Goal: Task Accomplishment & Management: Complete application form

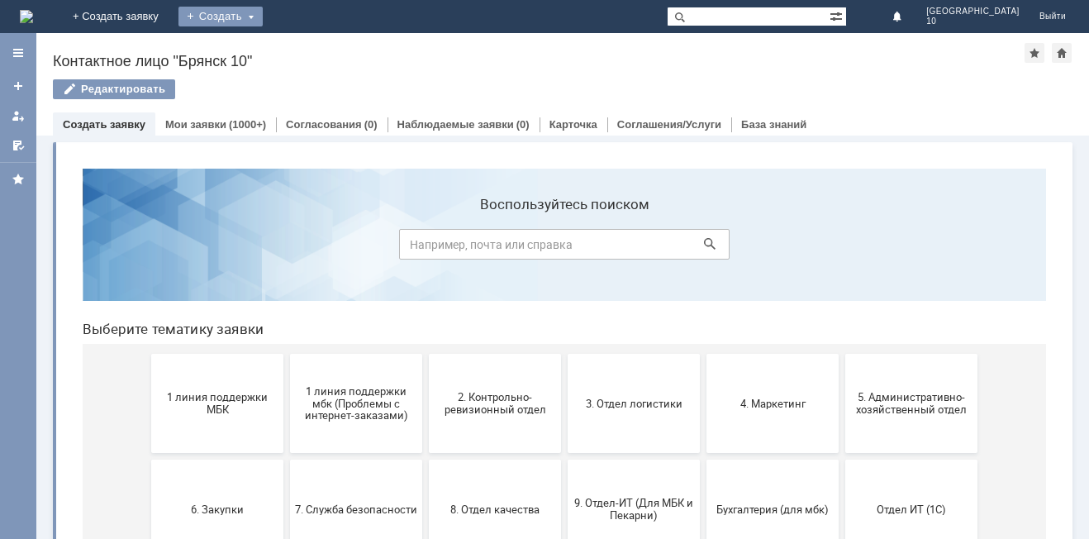
click at [263, 22] on div "Создать" at bounding box center [220, 17] width 84 height 20
click at [307, 50] on link "Заявка" at bounding box center [245, 50] width 126 height 20
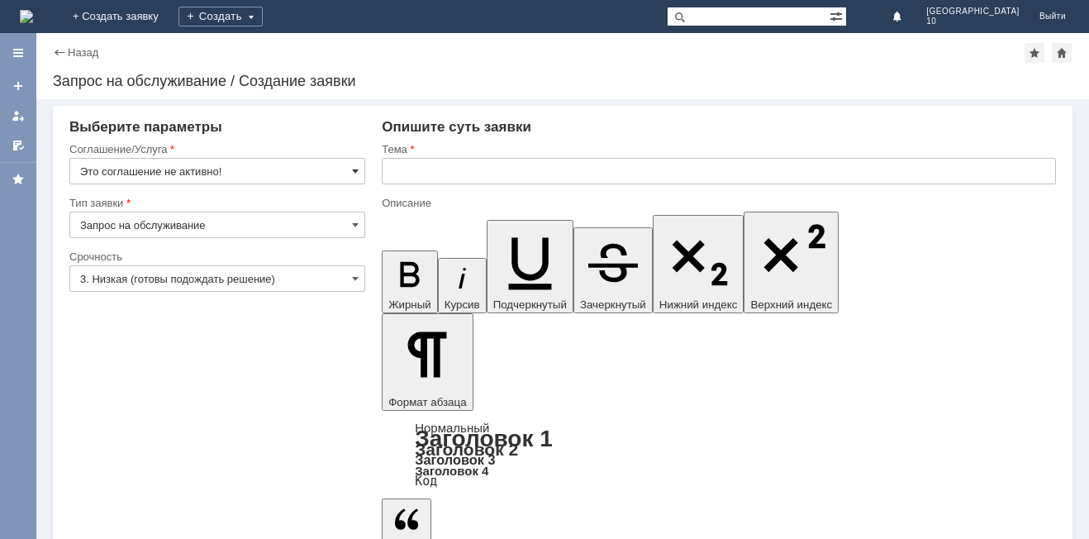
click at [356, 169] on span at bounding box center [355, 170] width 7 height 13
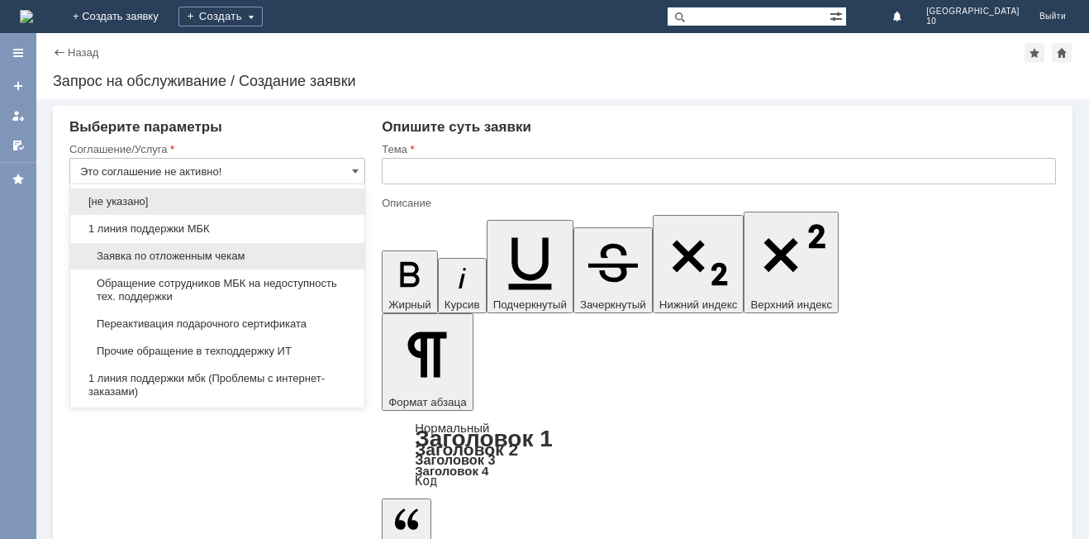
click at [233, 254] on span "Заявка по отложенным чекам" at bounding box center [217, 256] width 274 height 13
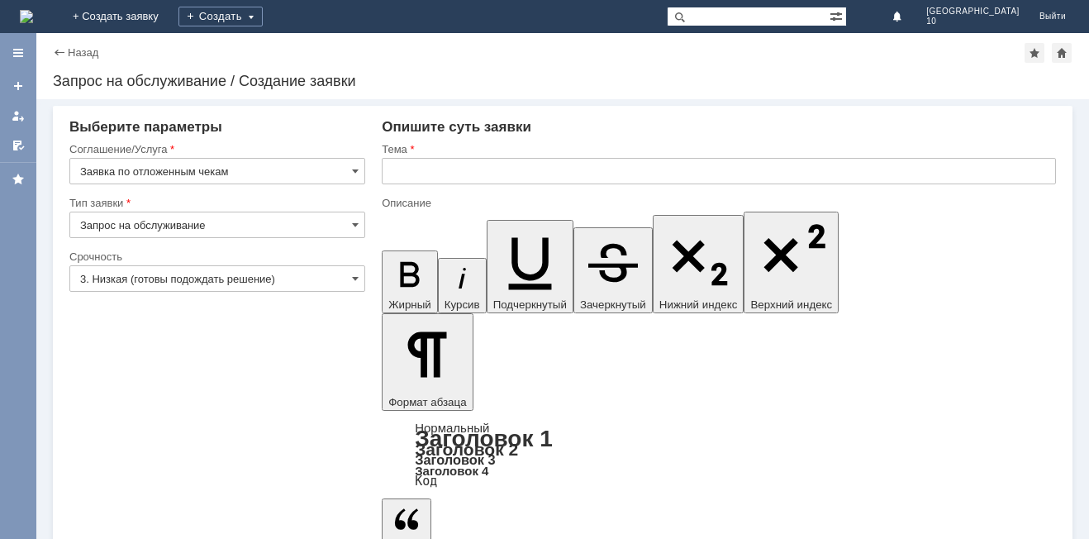
type input "Заявка по отложенным чекам"
click at [349, 279] on input "3. Низкая (готовы подождать решение)" at bounding box center [217, 278] width 296 height 26
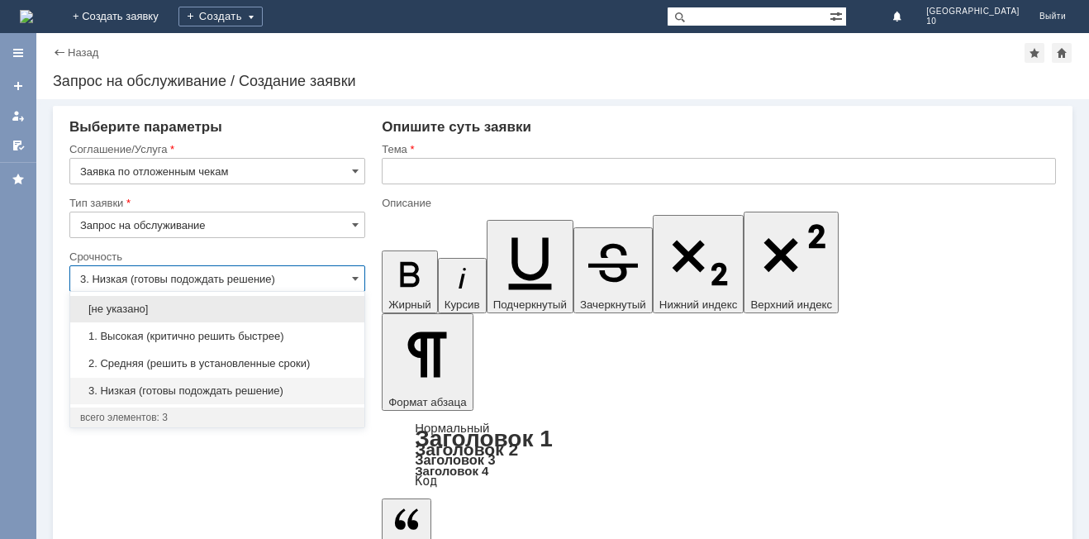
click at [248, 370] on div "2. Средняя (решить в установленные сроки)" at bounding box center [217, 363] width 294 height 26
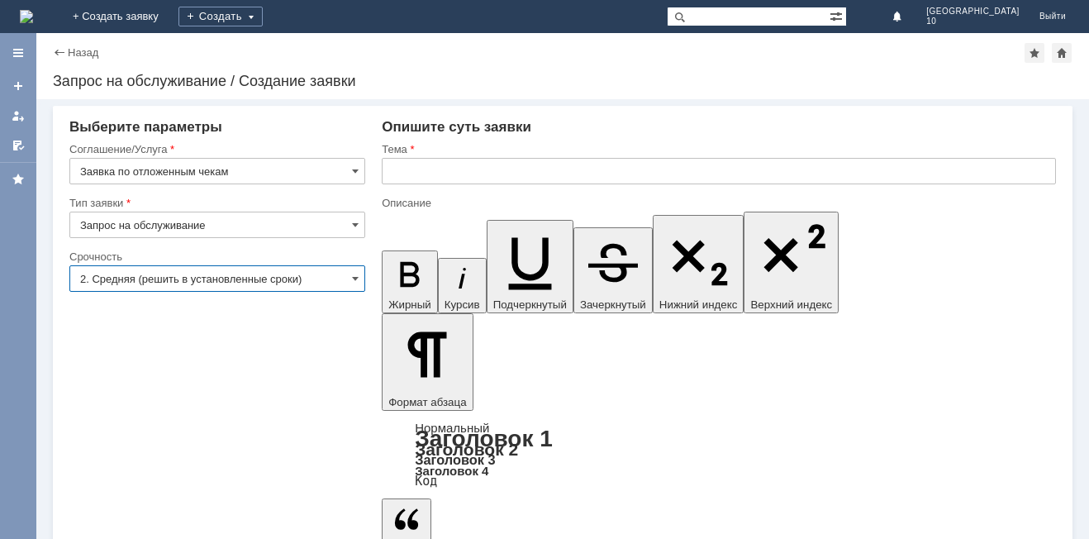
type input "2. Средняя (решить в установленные сроки)"
drag, startPoint x: 475, startPoint y: 169, endPoint x: 401, endPoint y: 221, distance: 90.8
click at [469, 170] on input "text" at bounding box center [719, 171] width 674 height 26
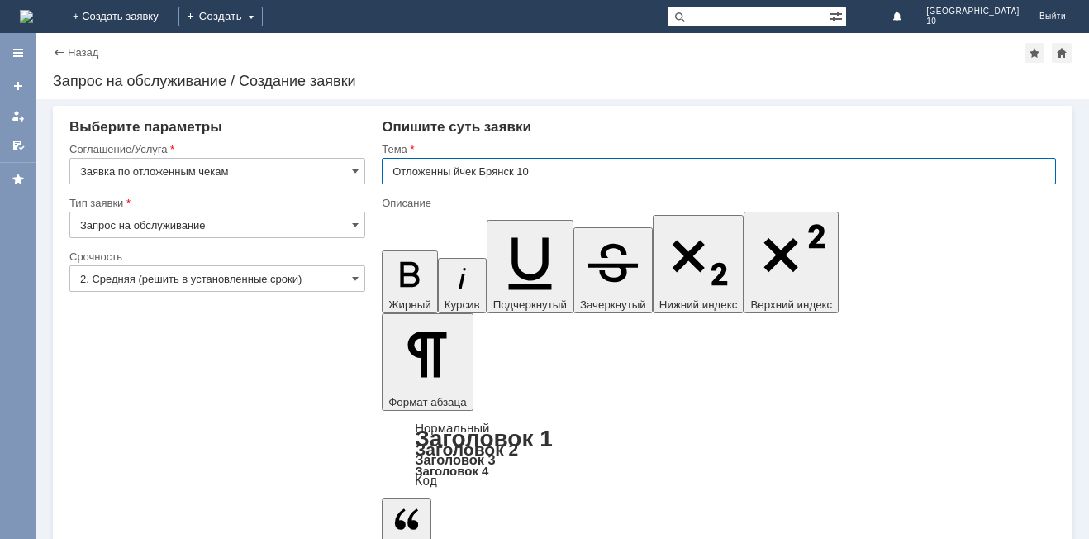
click at [451, 169] on input "Отложенны йчек Брянск 10" at bounding box center [719, 171] width 674 height 26
click at [465, 168] on input "Отложенный йчек Брянск 10" at bounding box center [719, 171] width 674 height 26
type input "Отложенный чек Брянск 10"
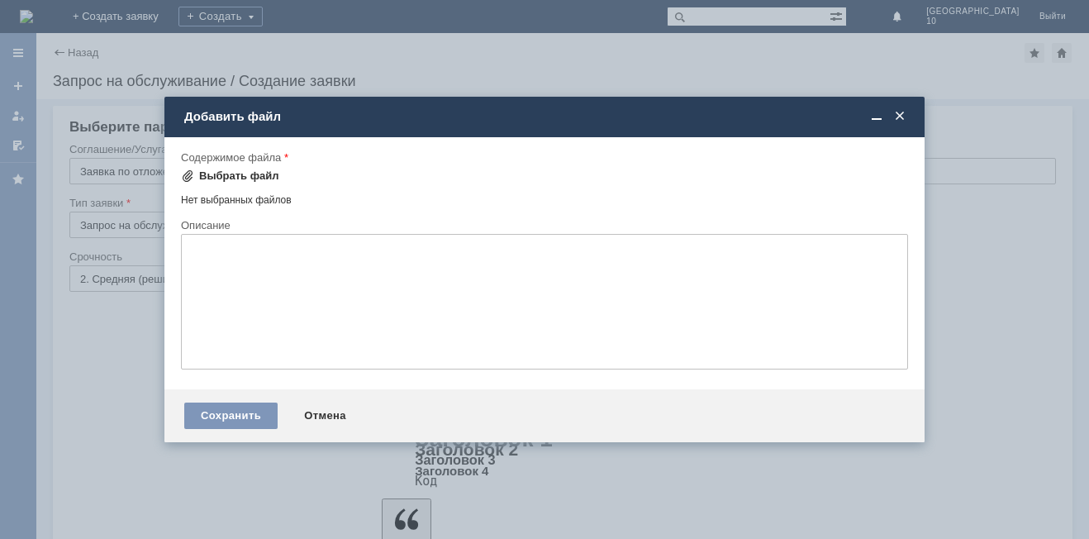
click at [236, 171] on div "Выбрать файл" at bounding box center [239, 175] width 80 height 13
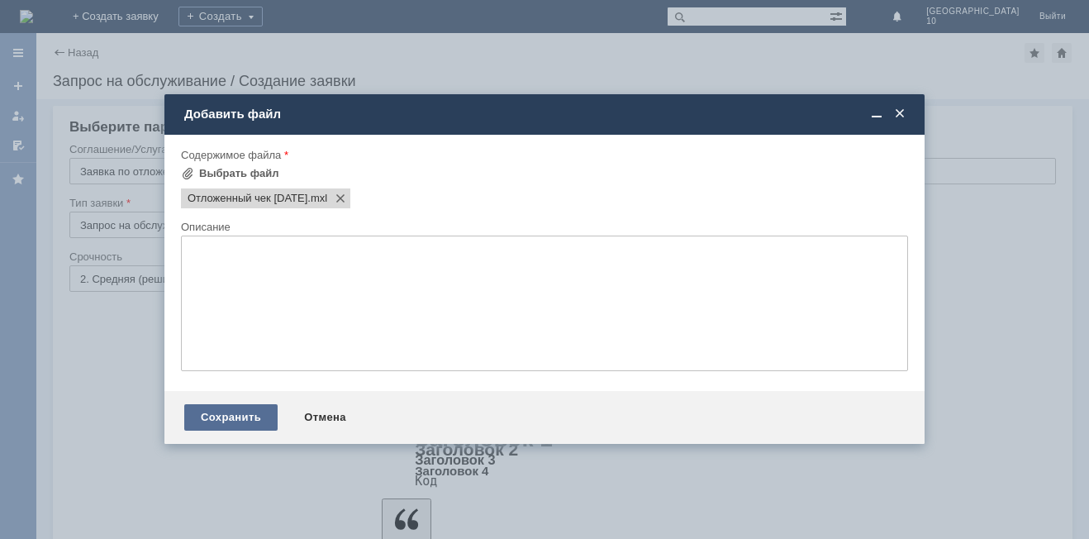
click at [227, 413] on div "Сохранить" at bounding box center [230, 417] width 93 height 26
